Goal: Check status: Check status

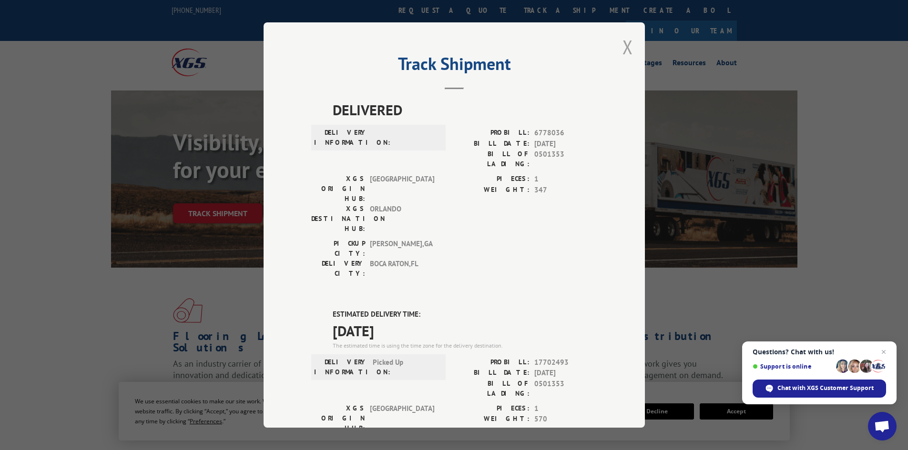
click at [622, 48] on button "Close modal" at bounding box center [627, 46] width 10 height 25
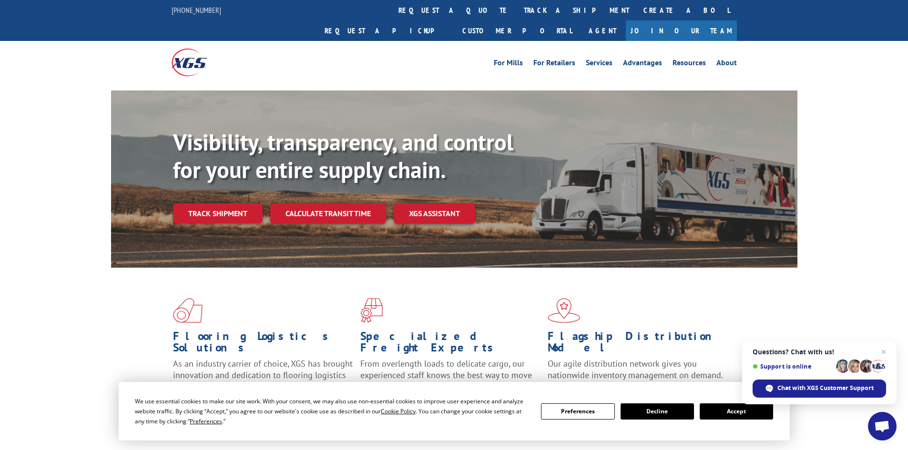
click at [197, 203] on link "Track shipment" at bounding box center [218, 213] width 90 height 20
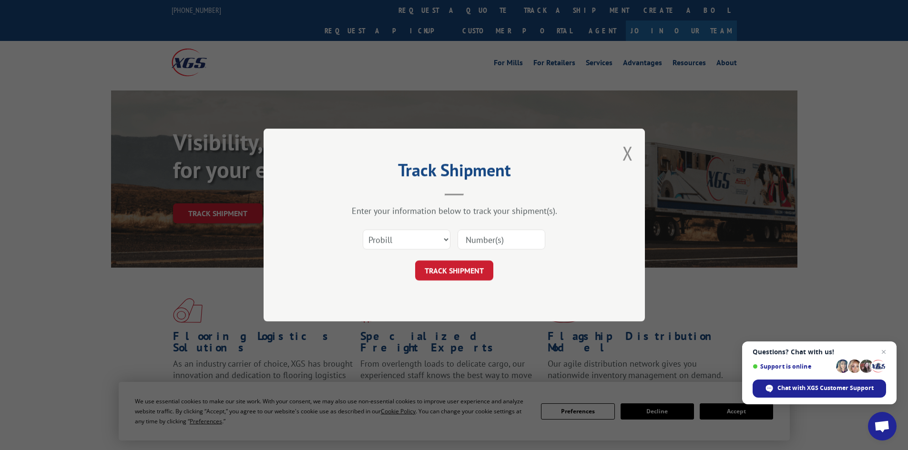
click at [495, 241] on input at bounding box center [501, 240] width 88 height 20
paste input "0500860"
type input "0500860"
click at [381, 238] on select "Select category... Probill BOL PO" at bounding box center [407, 240] width 88 height 20
select select "bol"
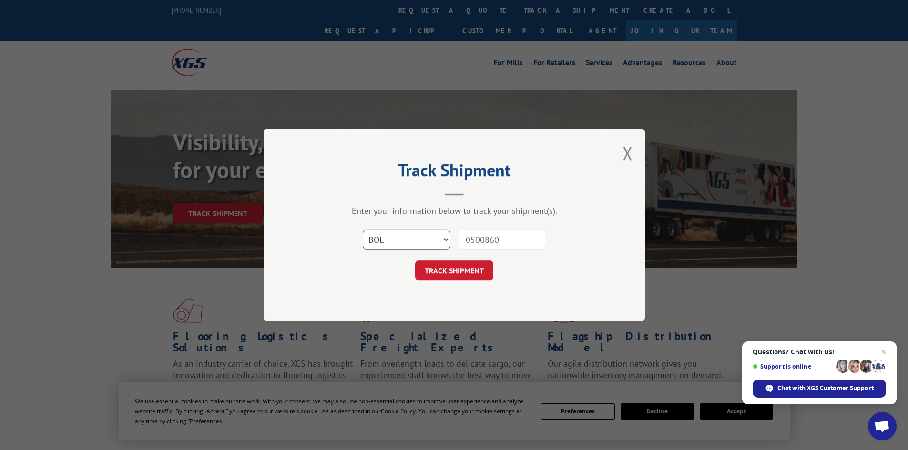
click at [363, 230] on select "Select category... Probill BOL PO" at bounding box center [407, 240] width 88 height 20
click at [441, 263] on button "TRACK SHIPMENT" at bounding box center [454, 271] width 78 height 20
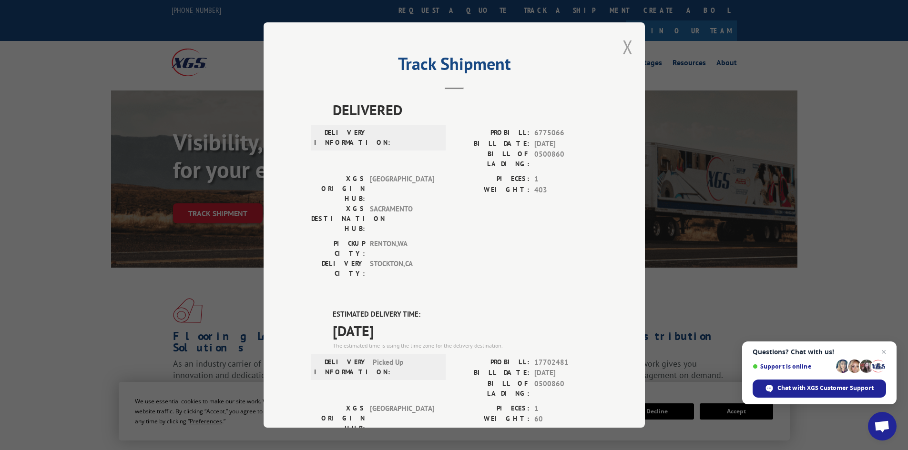
click at [624, 48] on button "Close modal" at bounding box center [627, 46] width 10 height 25
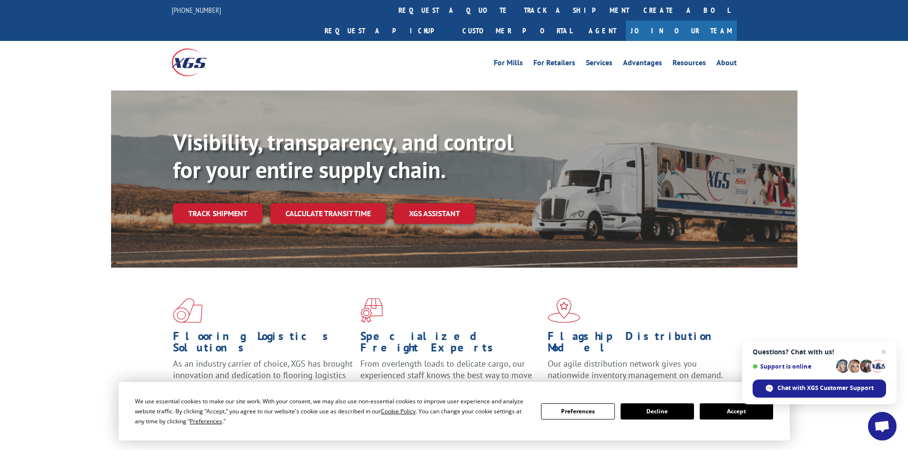
click at [738, 417] on button "Accept" at bounding box center [735, 412] width 73 height 16
